Goal: Find specific page/section: Find specific page/section

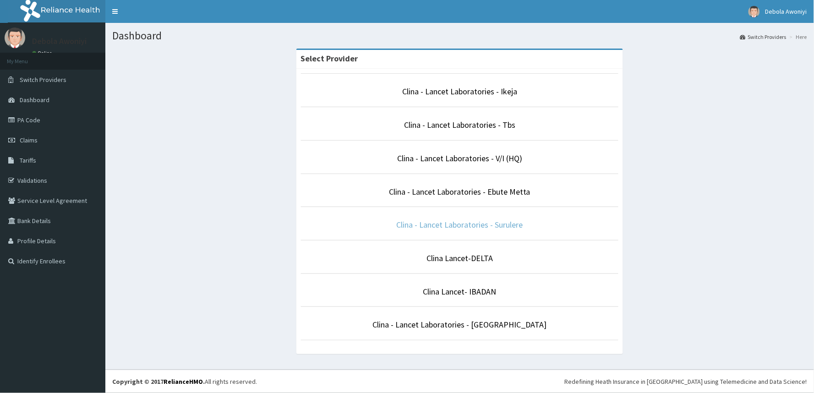
click at [500, 227] on link "Clina - Lancet Laboratories - Surulere" at bounding box center [460, 224] width 126 height 11
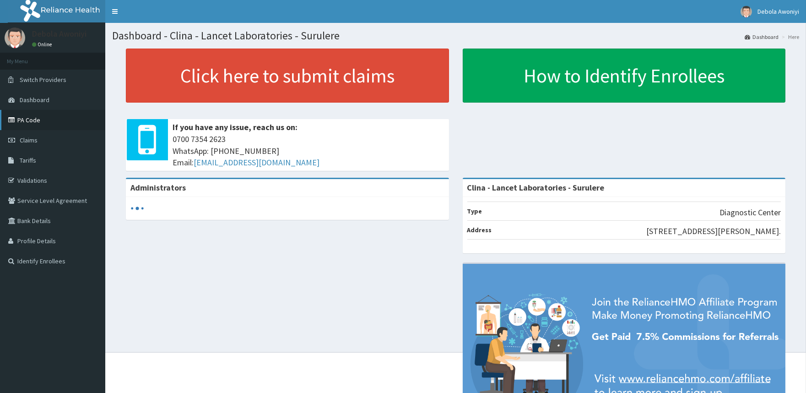
click at [38, 119] on link "PA Code" at bounding box center [52, 120] width 105 height 20
